Goal: Task Accomplishment & Management: Use online tool/utility

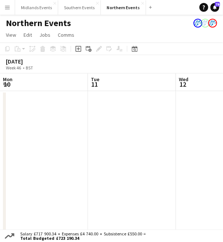
scroll to position [0, 253]
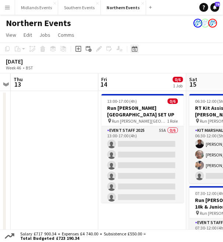
click at [138, 48] on div "Date picker" at bounding box center [134, 48] width 9 height 9
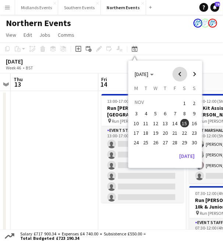
click at [179, 73] on span "Previous month" at bounding box center [179, 74] width 15 height 15
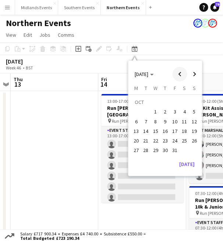
click at [179, 73] on span "Previous month" at bounding box center [179, 74] width 15 height 15
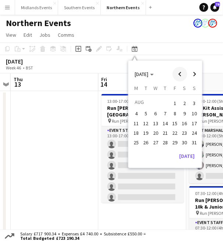
click at [180, 73] on span "Previous month" at bounding box center [179, 74] width 15 height 15
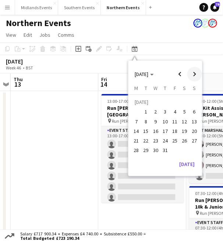
click at [190, 75] on span "Next month" at bounding box center [194, 74] width 15 height 15
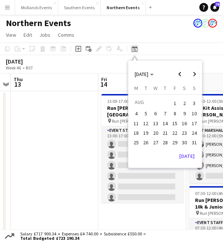
click at [136, 49] on icon "Date picker" at bounding box center [135, 49] width 6 height 6
click at [195, 72] on span "Next month" at bounding box center [194, 74] width 15 height 15
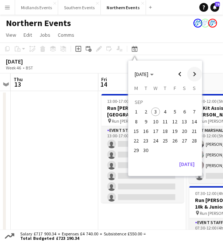
click at [195, 72] on span "Next month" at bounding box center [194, 74] width 15 height 15
drag, startPoint x: 85, startPoint y: 144, endPoint x: 90, endPoint y: 130, distance: 14.9
click at [85, 144] on app-date-cell at bounding box center [55, 200] width 88 height 219
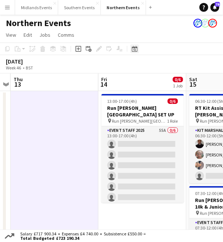
click at [135, 46] on icon "Date picker" at bounding box center [135, 49] width 6 height 6
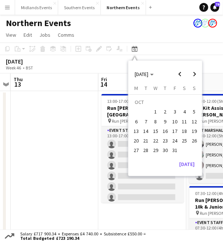
click at [174, 122] on span "10" at bounding box center [174, 121] width 9 height 9
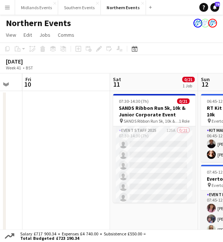
scroll to position [0, 244]
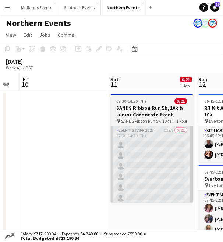
drag, startPoint x: 156, startPoint y: 157, endPoint x: 118, endPoint y: 147, distance: 39.9
click at [66, 147] on app-calendar-viewport "Tue 7 Wed 8 Thu 9 Fri 10 Sat 11 0/21 1 Job Sun 12 5/73 2 Jobs Mon 13 Tue 14 07:…" at bounding box center [111, 225] width 223 height 305
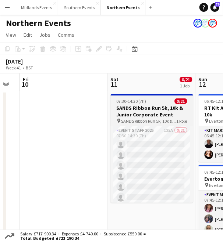
click at [144, 108] on h3 "SANDS Ribbon Run 5k, 10k & Junior Corporate Event" at bounding box center [152, 111] width 82 height 13
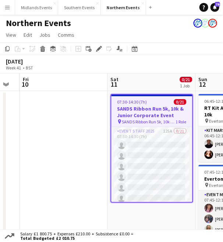
click at [141, 111] on h3 "SANDS Ribbon Run 5k, 10k & Junior Corporate Event" at bounding box center [151, 111] width 81 height 13
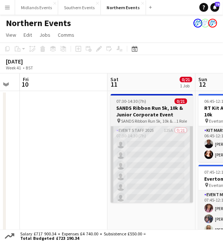
click at [141, 142] on app-card-role "Event Staff 2025 125A 0/21 07:30-14:30 (7h) single-neutral-actions single-neutr…" at bounding box center [152, 245] width 82 height 238
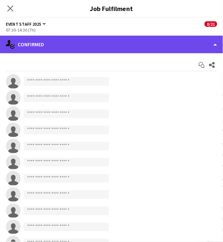
click at [118, 41] on div "single-neutral-actions-check-2 Confirmed" at bounding box center [111, 45] width 223 height 18
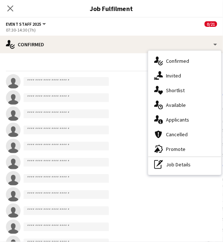
click at [178, 106] on span "Available" at bounding box center [176, 105] width 20 height 7
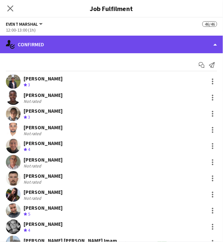
click at [72, 53] on div "single-neutral-actions-check-2 Confirmed" at bounding box center [111, 45] width 223 height 18
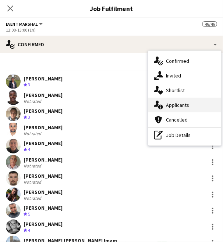
click at [172, 106] on span "Applicants" at bounding box center [177, 105] width 23 height 7
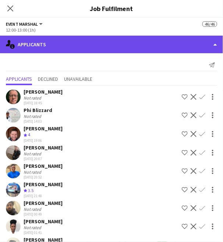
click at [132, 47] on div "single-neutral-actions-information Applicants" at bounding box center [111, 45] width 223 height 18
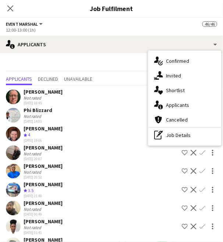
click at [88, 29] on div "12:00-13:00 (1h)" at bounding box center [111, 30] width 211 height 6
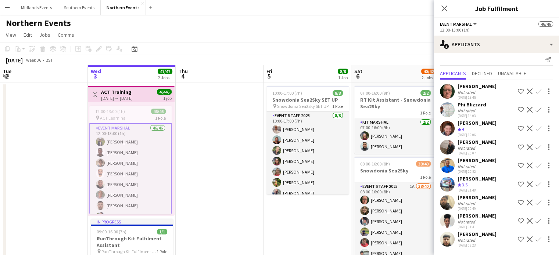
scroll to position [4, 0]
